Goal: Information Seeking & Learning: Learn about a topic

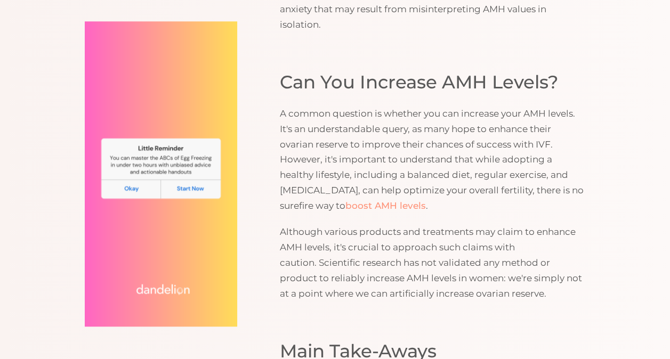
scroll to position [2555, 0]
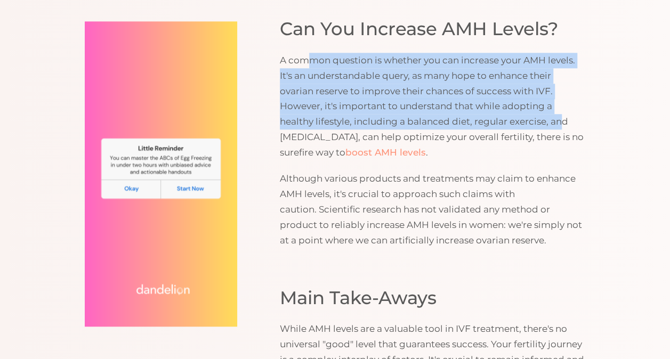
drag, startPoint x: 321, startPoint y: 41, endPoint x: 561, endPoint y: 102, distance: 247.4
click at [561, 102] on p "A common question is whether you can increase your AMH levels. It's an understa…" at bounding box center [432, 107] width 305 height 108
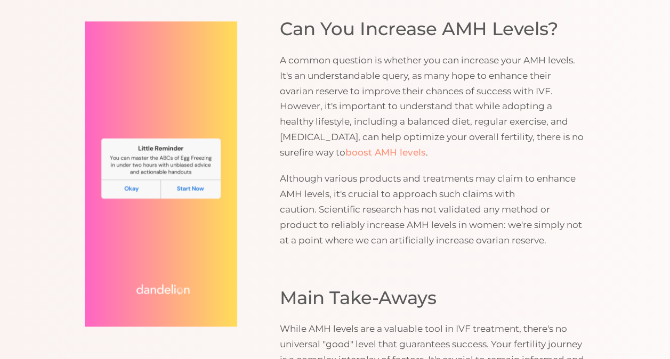
drag, startPoint x: 561, startPoint y: 102, endPoint x: 607, endPoint y: 149, distance: 65.5
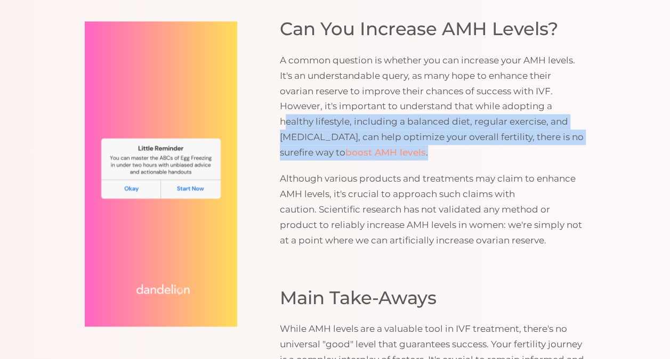
drag, startPoint x: 288, startPoint y: 107, endPoint x: 589, endPoint y: 138, distance: 302.0
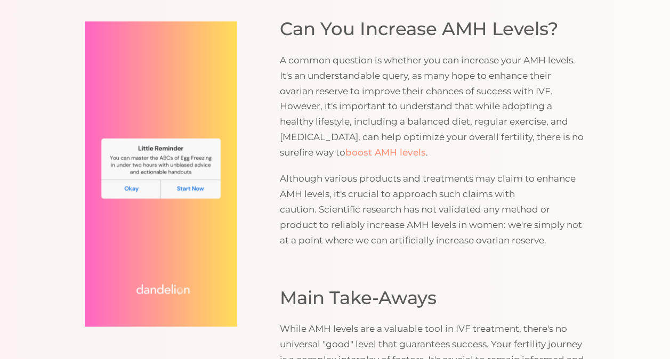
drag, startPoint x: 589, startPoint y: 138, endPoint x: 576, endPoint y: 177, distance: 40.8
click at [576, 177] on p "Although various products and treatments may claim to enhance AMH levels, it's …" at bounding box center [432, 209] width 305 height 77
drag, startPoint x: 297, startPoint y: 134, endPoint x: 328, endPoint y: 136, distance: 31.5
click at [328, 136] on p "A common question is whether you can increase your AMH levels. It's an understa…" at bounding box center [432, 107] width 305 height 108
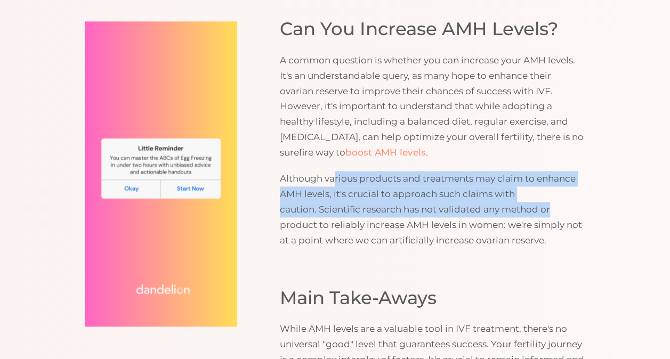
drag, startPoint x: 328, startPoint y: 136, endPoint x: 554, endPoint y: 192, distance: 233.1
click at [554, 192] on p "Although various products and treatments may claim to enhance AMH levels, it's …" at bounding box center [432, 209] width 305 height 77
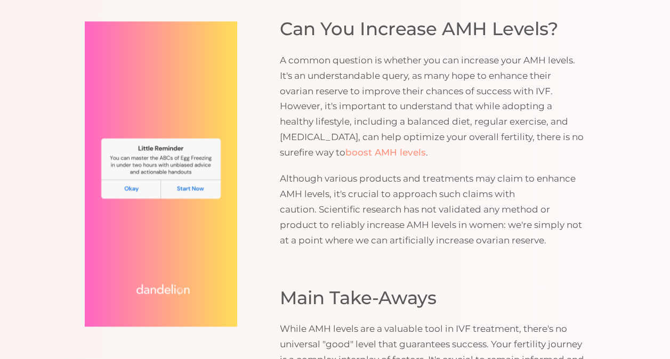
click at [405, 213] on p "Although various products and treatments may claim to enhance AMH levels, it's …" at bounding box center [432, 209] width 305 height 77
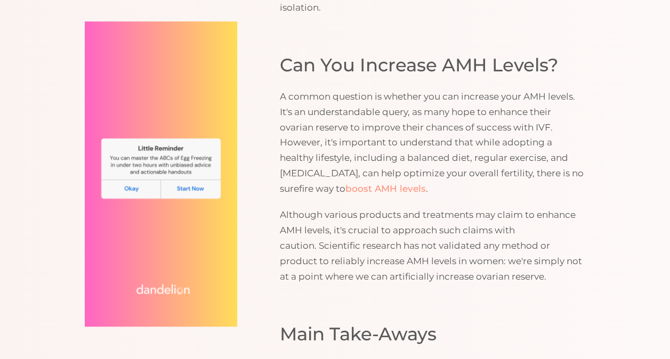
scroll to position [2502, 0]
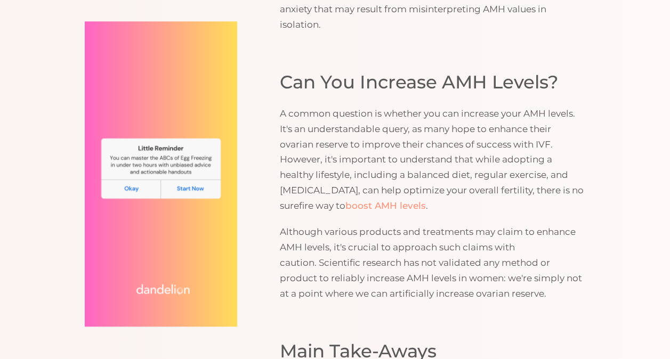
click at [410, 200] on link "boost AMH levels" at bounding box center [385, 205] width 80 height 11
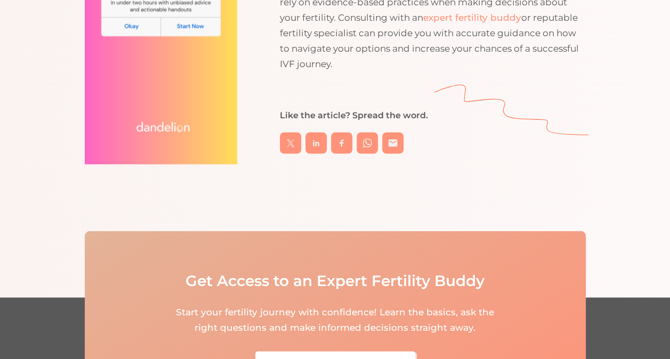
scroll to position [2608, 0]
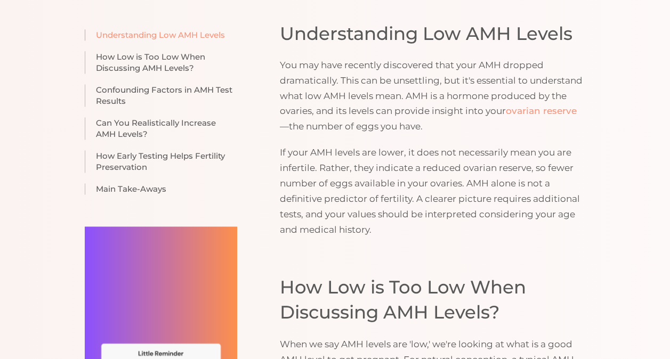
scroll to position [692, 0]
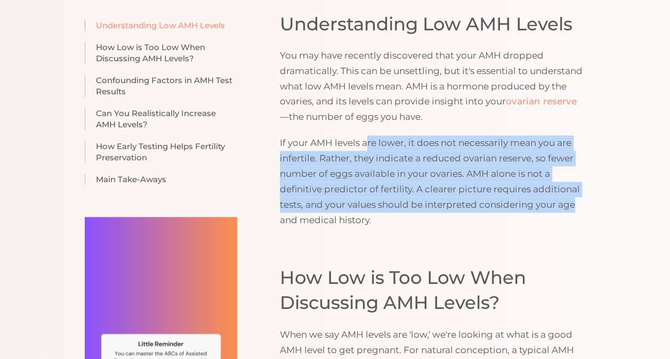
drag, startPoint x: 368, startPoint y: 143, endPoint x: 581, endPoint y: 203, distance: 221.4
click at [581, 203] on p "If your AMH levels are lower, it does not necessarily mean you are infertile. R…" at bounding box center [432, 181] width 305 height 92
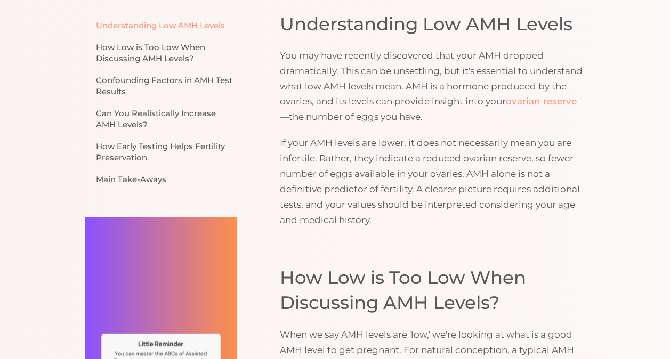
click at [394, 224] on p "If your AMH levels are lower, it does not necessarily mean you are infertile. R…" at bounding box center [432, 181] width 305 height 92
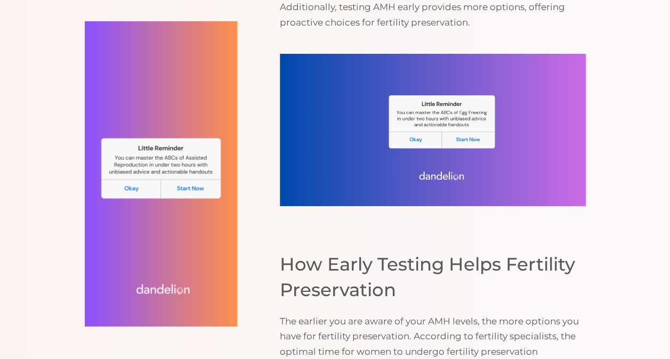
scroll to position [1651, 0]
